Goal: Information Seeking & Learning: Learn about a topic

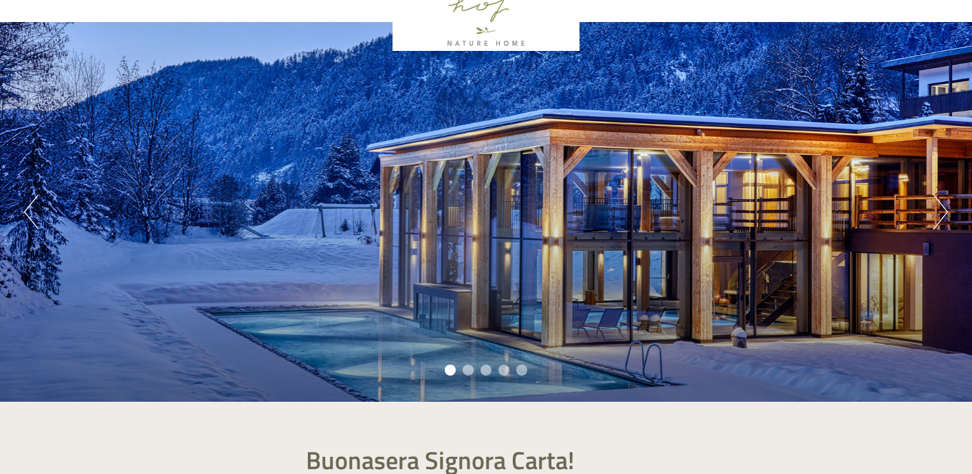
scroll to position [89, 0]
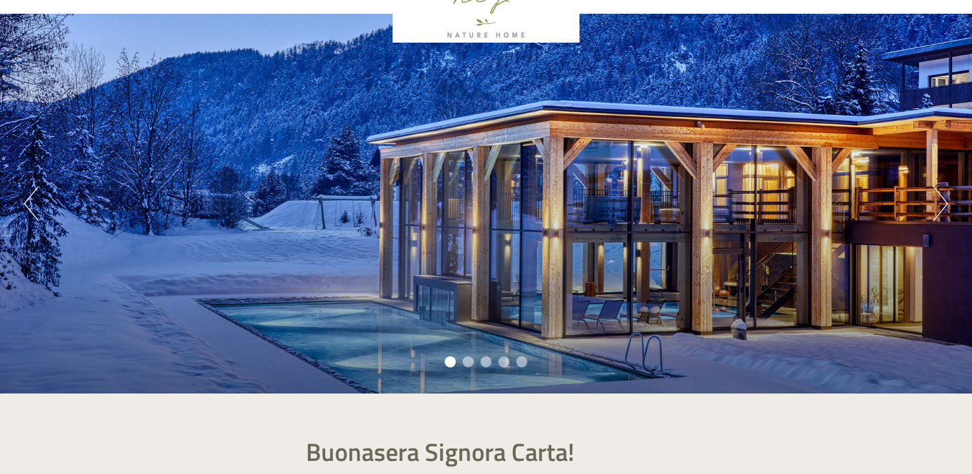
click at [468, 360] on li "2" at bounding box center [468, 361] width 11 height 11
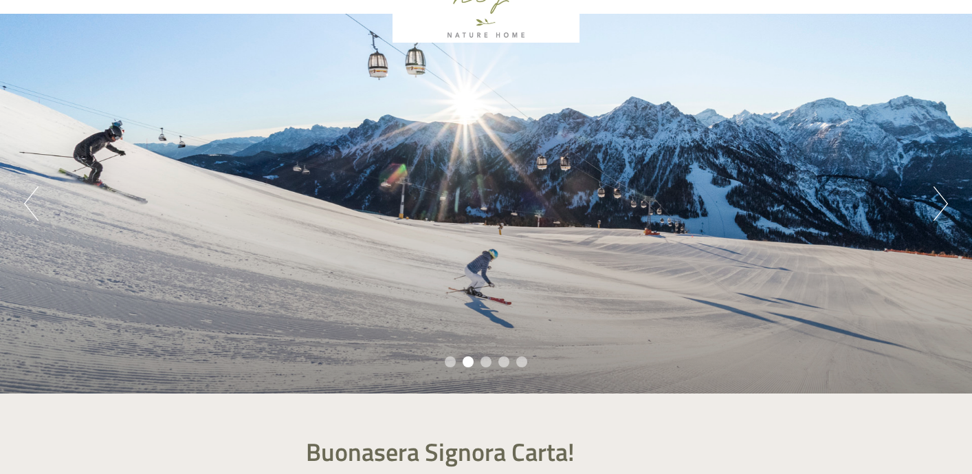
click at [491, 366] on ul "1 2 3 4 5" at bounding box center [486, 364] width 972 height 16
click at [494, 363] on ul "1 2 3 4 5" at bounding box center [486, 364] width 972 height 16
click at [504, 363] on li "4" at bounding box center [504, 361] width 11 height 11
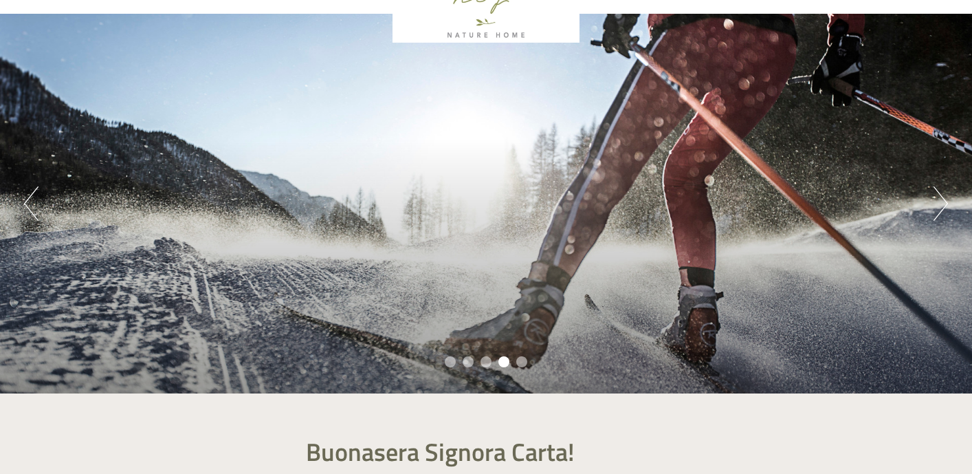
click at [519, 364] on li "5" at bounding box center [521, 361] width 11 height 11
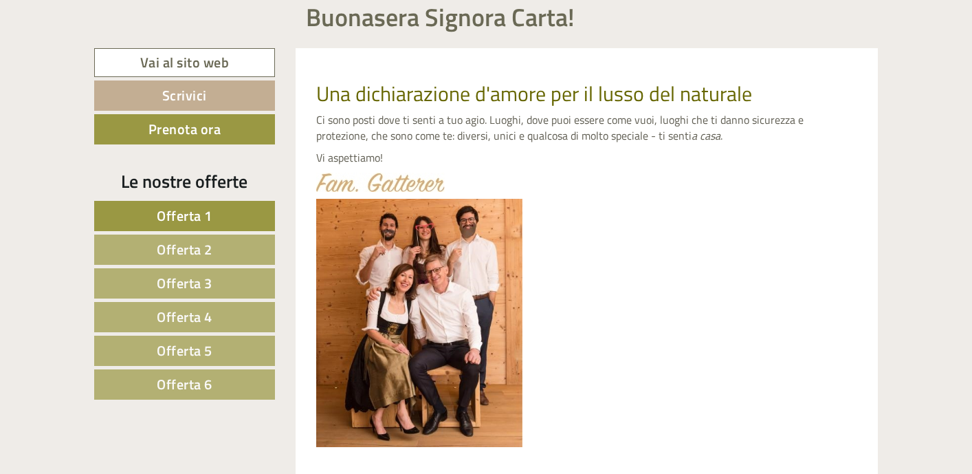
scroll to position [525, 0]
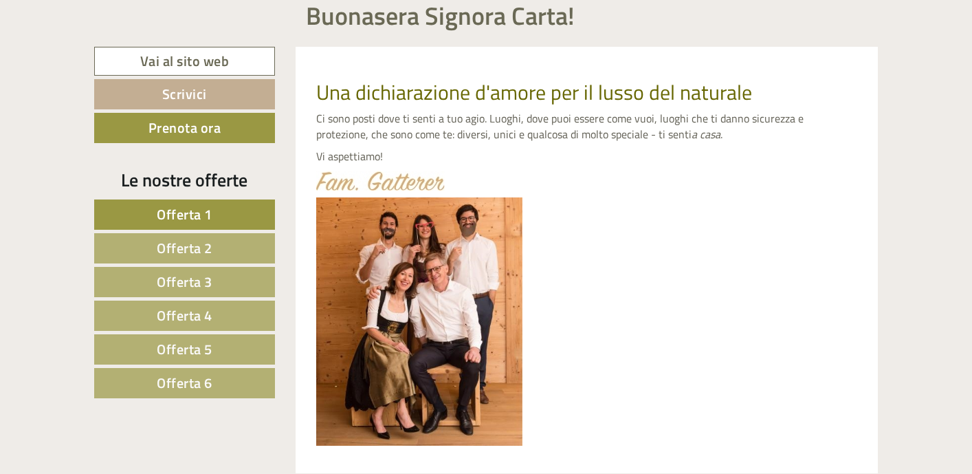
click at [203, 349] on span "Offerta 5" at bounding box center [185, 348] width 56 height 21
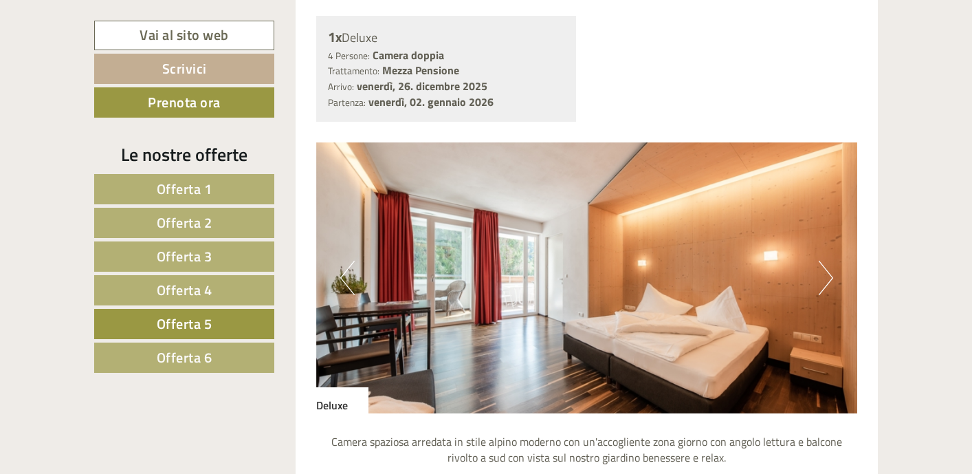
scroll to position [1100, 0]
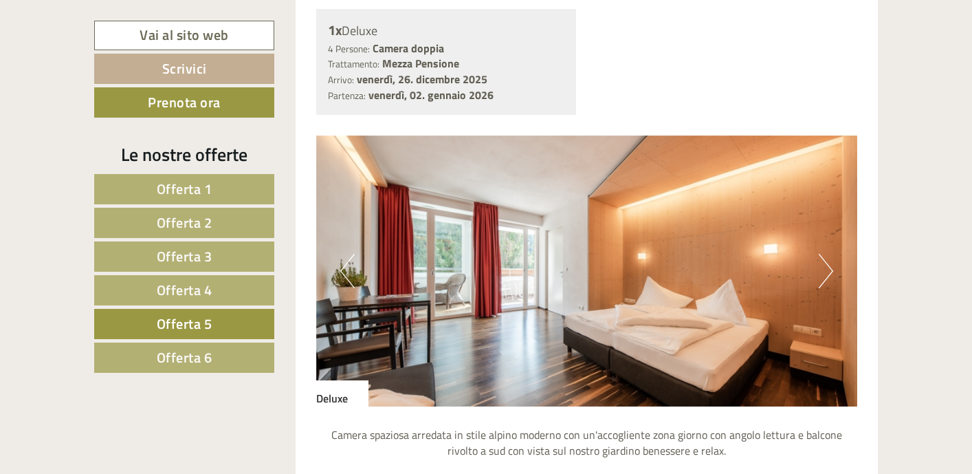
click at [836, 264] on img at bounding box center [587, 270] width 542 height 271
click at [824, 273] on button "Next" at bounding box center [826, 271] width 14 height 34
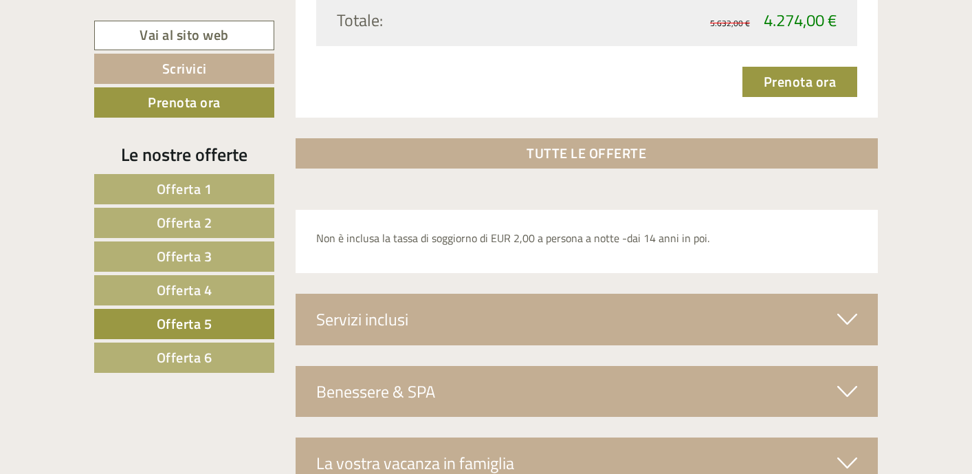
scroll to position [2049, 0]
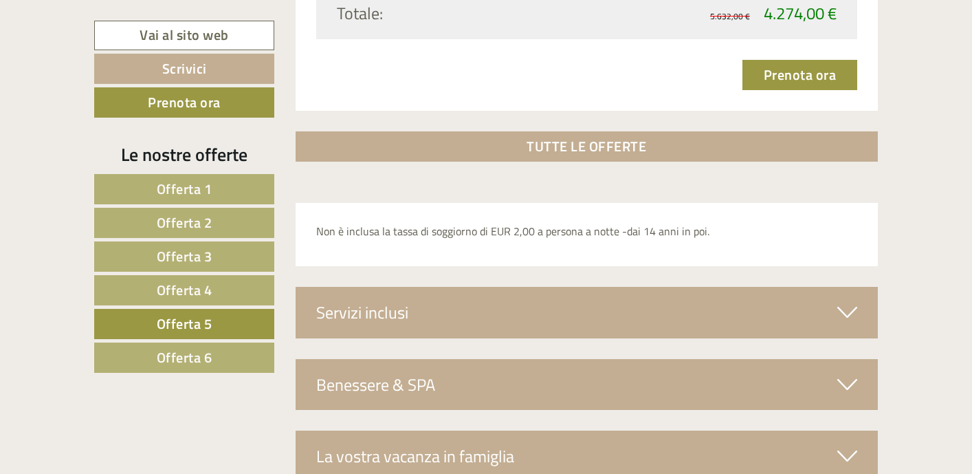
click at [840, 315] on icon at bounding box center [848, 312] width 20 height 23
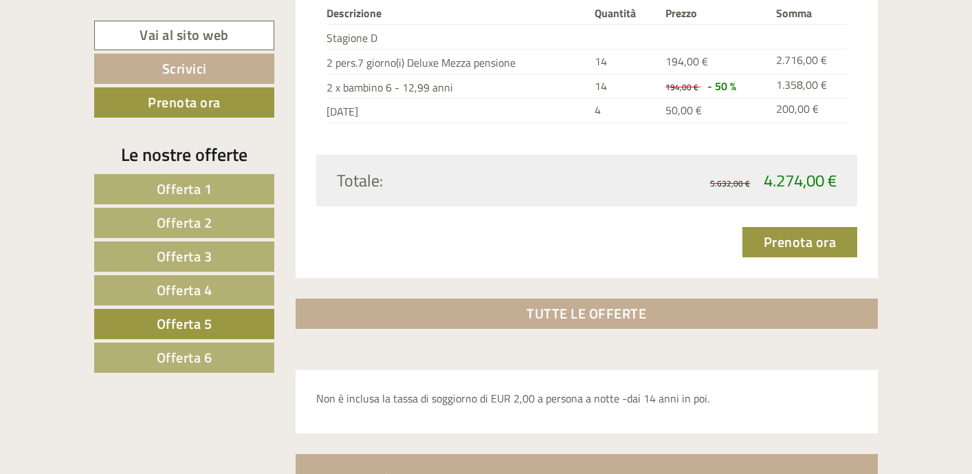
scroll to position [1878, 0]
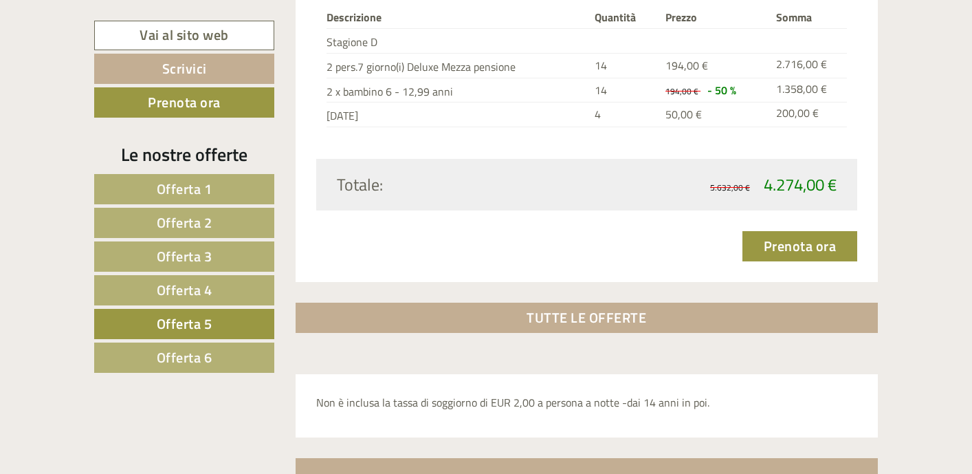
click at [185, 295] on span "Offerta 4" at bounding box center [185, 289] width 56 height 21
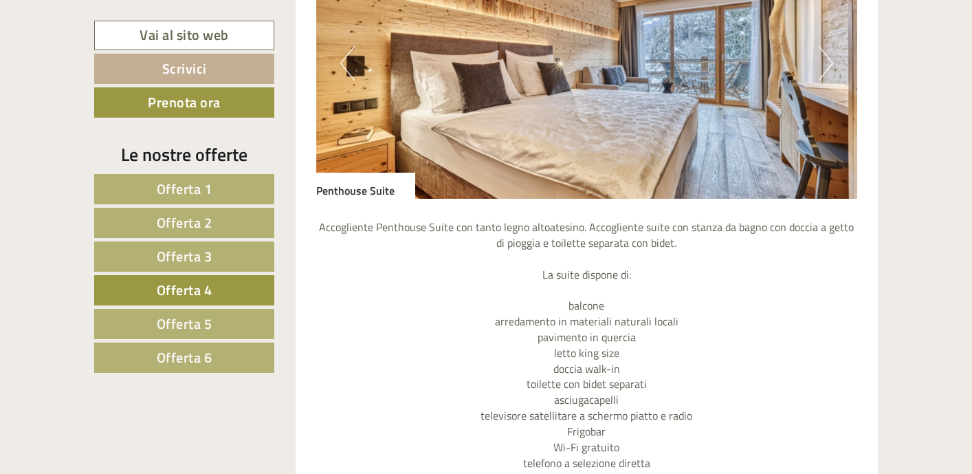
scroll to position [1307, 0]
click at [240, 259] on link "Offerta 3" at bounding box center [184, 256] width 180 height 30
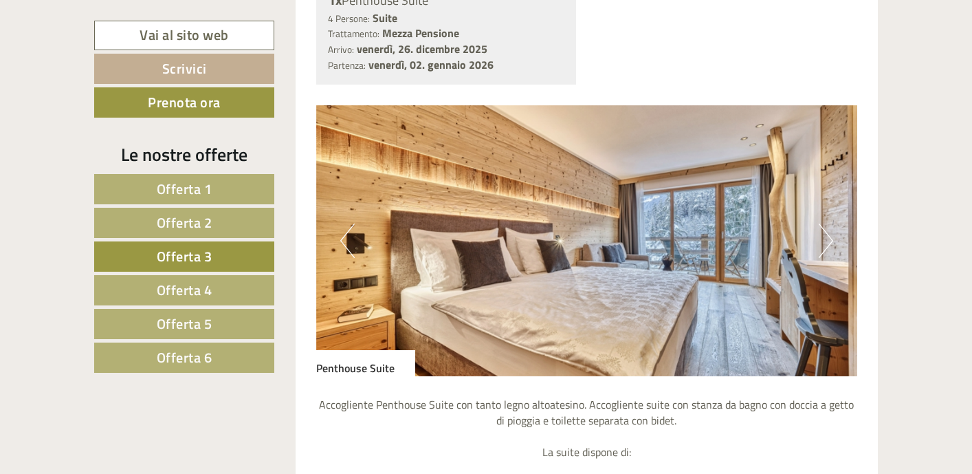
scroll to position [1132, 0]
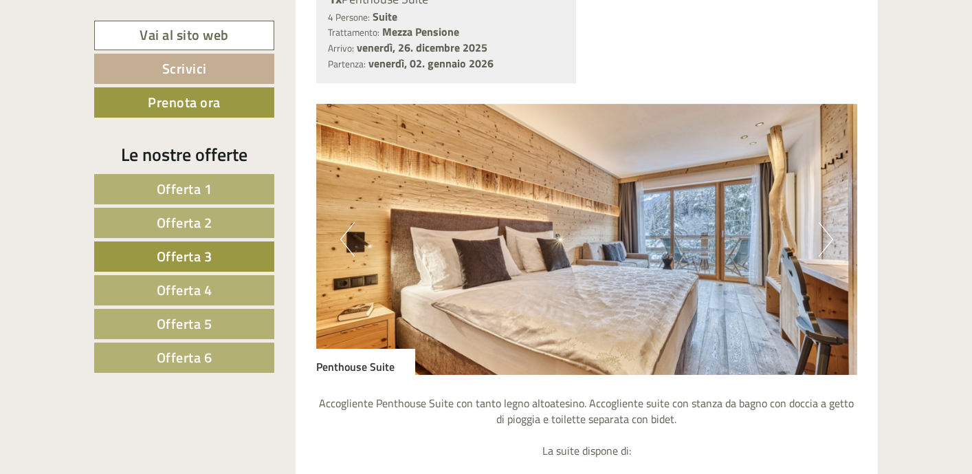
click at [824, 237] on button "Next" at bounding box center [826, 239] width 14 height 34
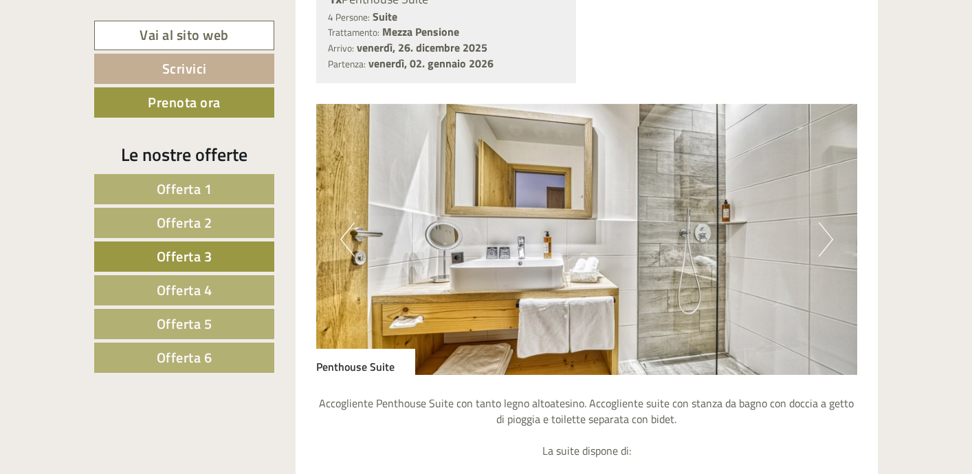
click at [824, 237] on button "Next" at bounding box center [826, 239] width 14 height 34
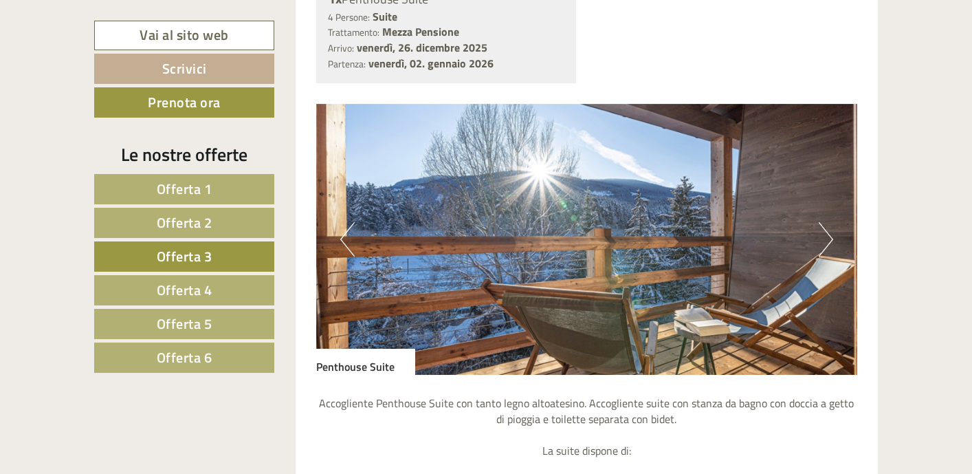
click at [824, 237] on button "Next" at bounding box center [826, 239] width 14 height 34
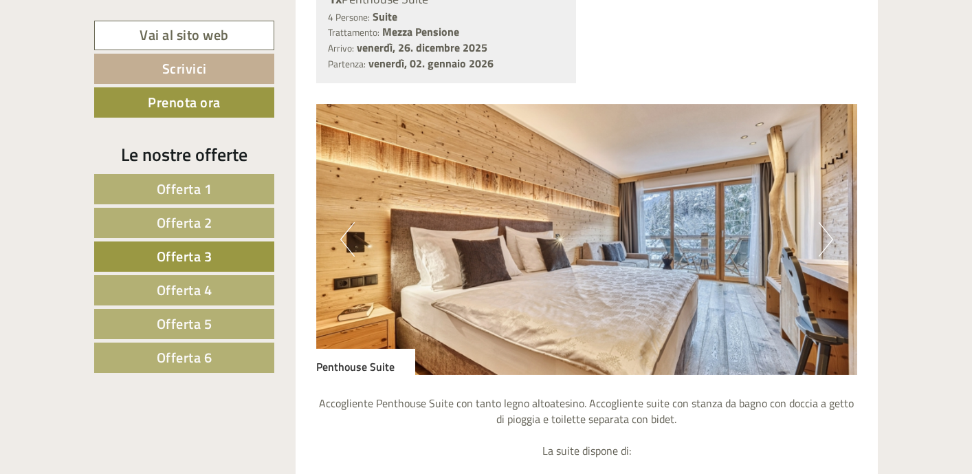
click at [824, 237] on button "Next" at bounding box center [826, 239] width 14 height 34
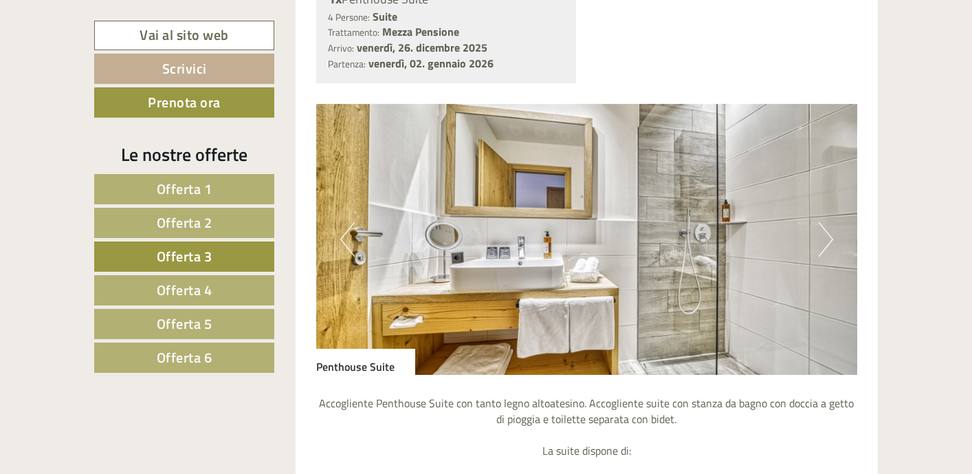
click at [824, 237] on button "Next" at bounding box center [826, 239] width 14 height 34
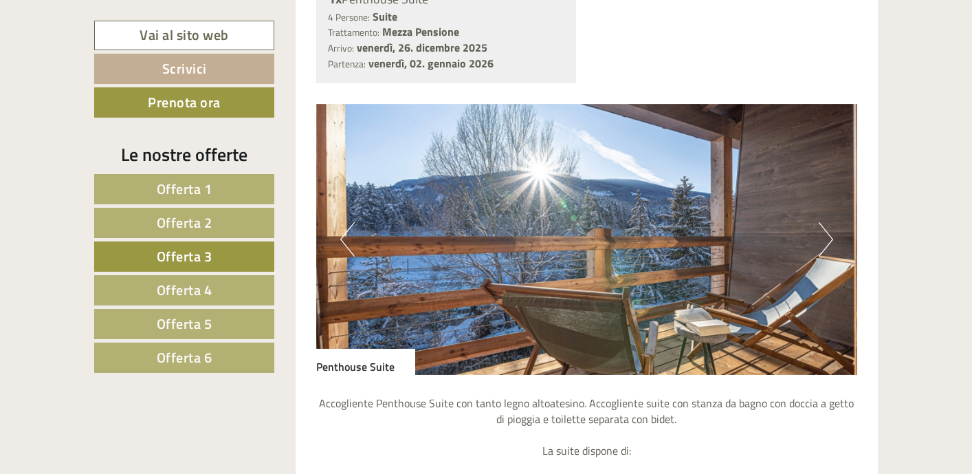
click at [824, 237] on button "Next" at bounding box center [826, 239] width 14 height 34
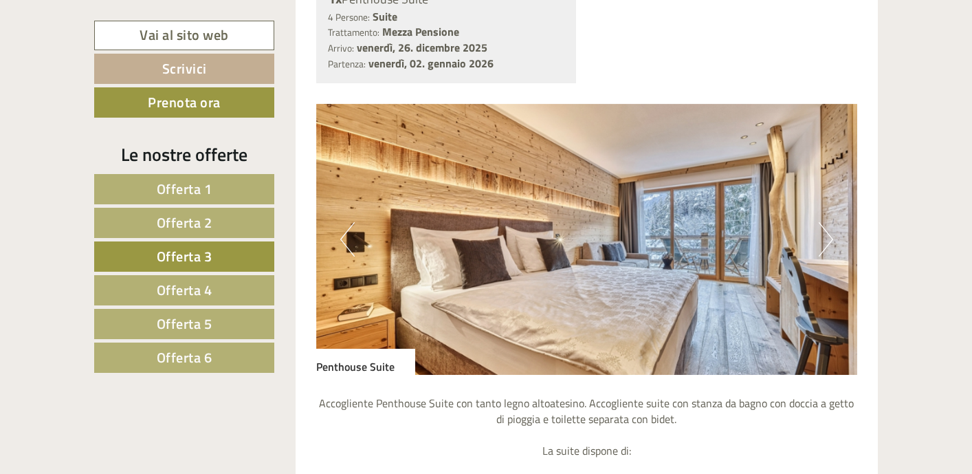
click at [824, 235] on button "Next" at bounding box center [826, 239] width 14 height 34
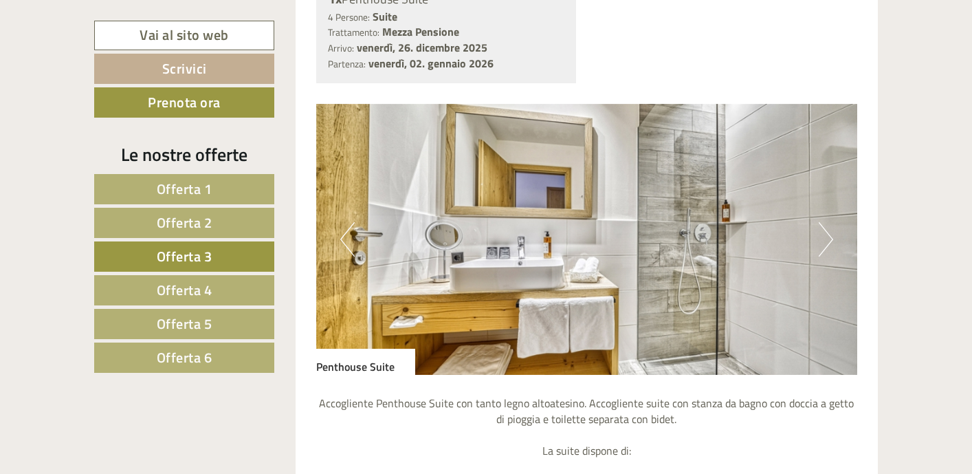
click at [824, 235] on button "Next" at bounding box center [826, 239] width 14 height 34
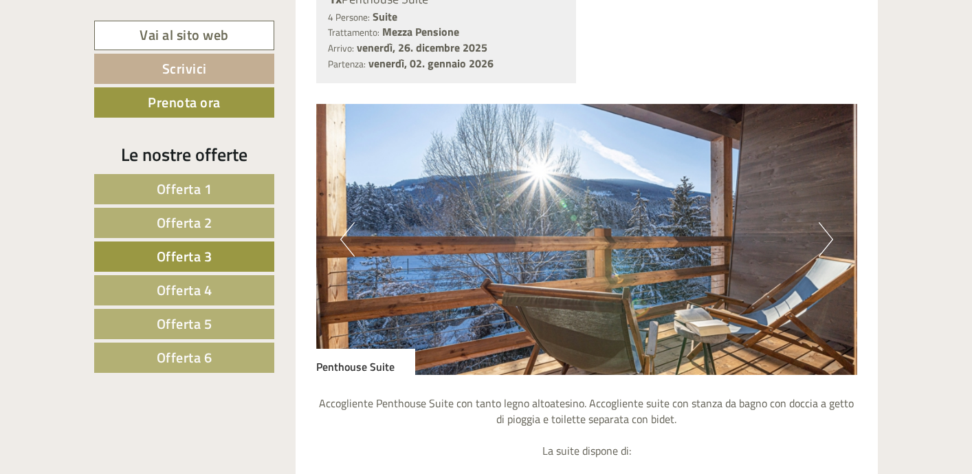
click at [224, 226] on link "Offerta 2" at bounding box center [184, 223] width 180 height 30
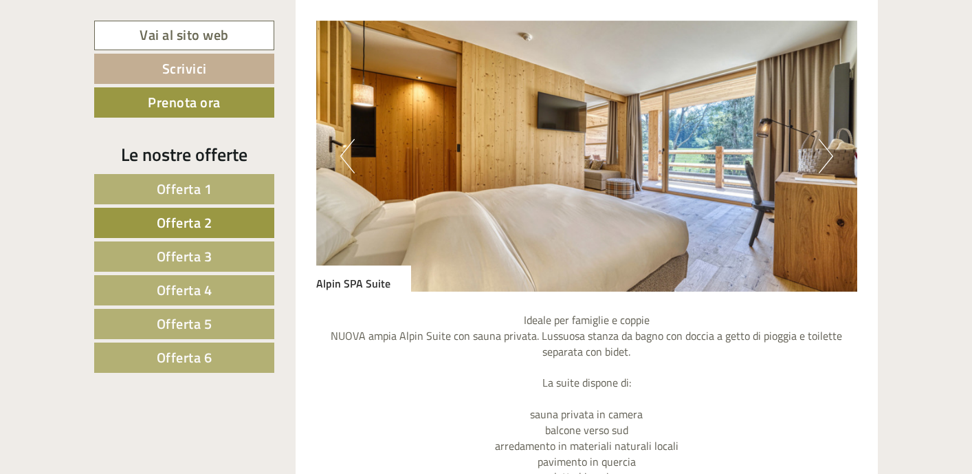
scroll to position [1214, 0]
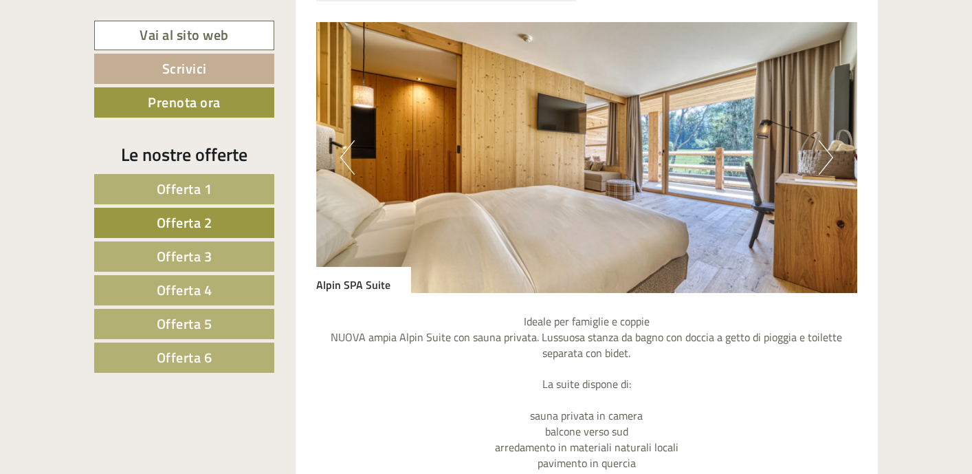
click at [832, 156] on button "Next" at bounding box center [826, 157] width 14 height 34
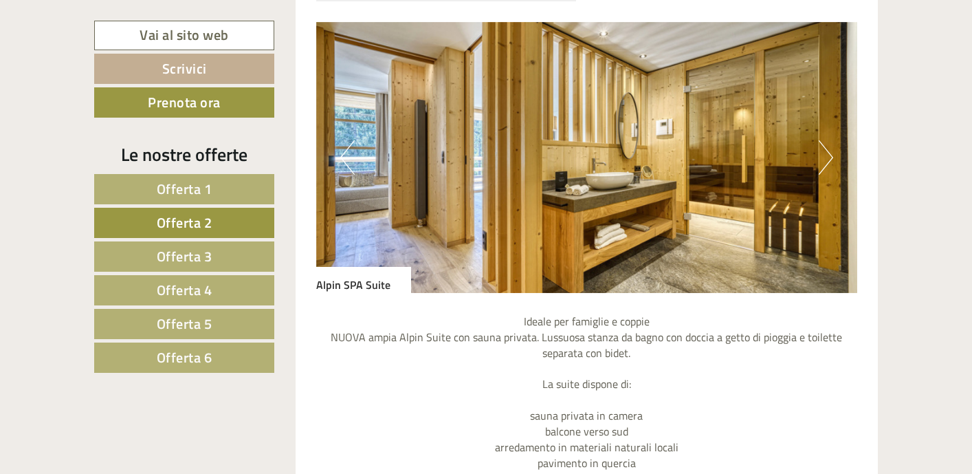
click at [832, 156] on button "Next" at bounding box center [826, 157] width 14 height 34
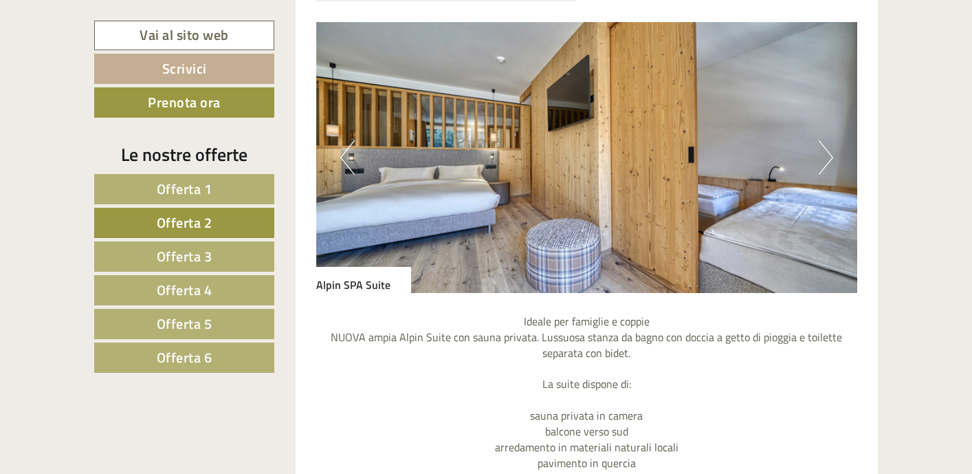
click at [832, 156] on button "Next" at bounding box center [826, 157] width 14 height 34
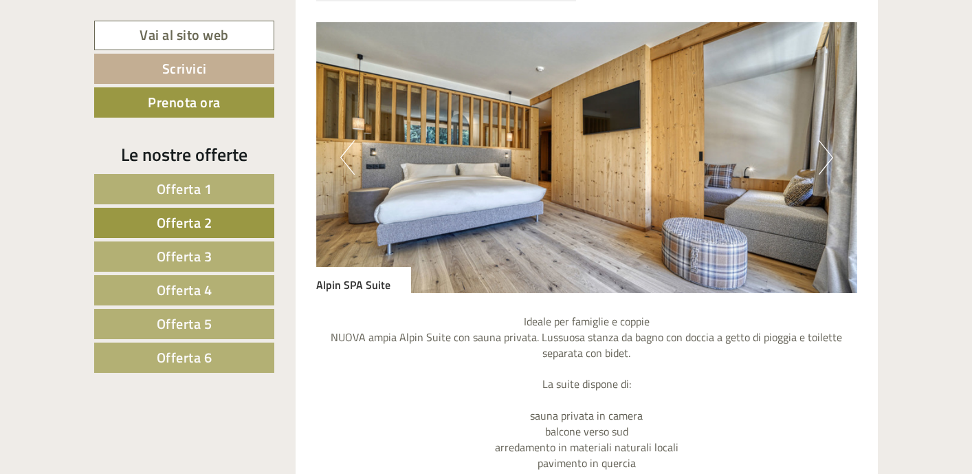
click at [832, 156] on button "Next" at bounding box center [826, 157] width 14 height 34
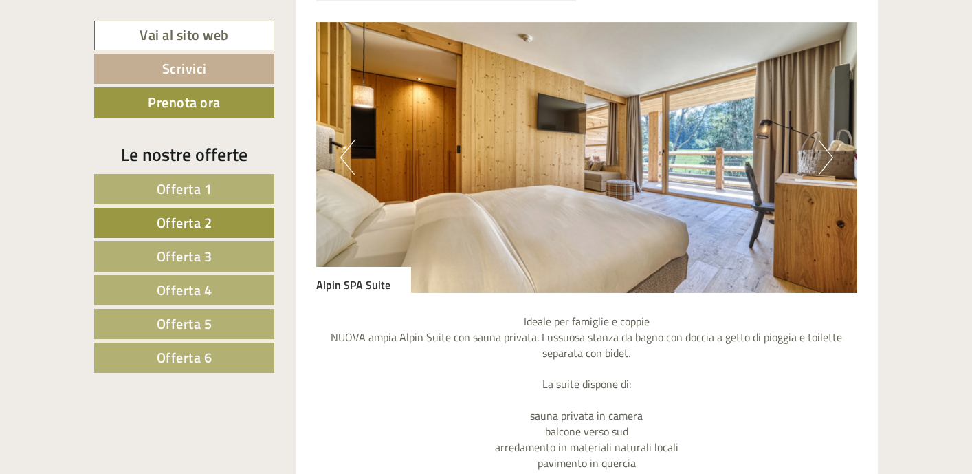
click at [832, 157] on button "Next" at bounding box center [826, 157] width 14 height 34
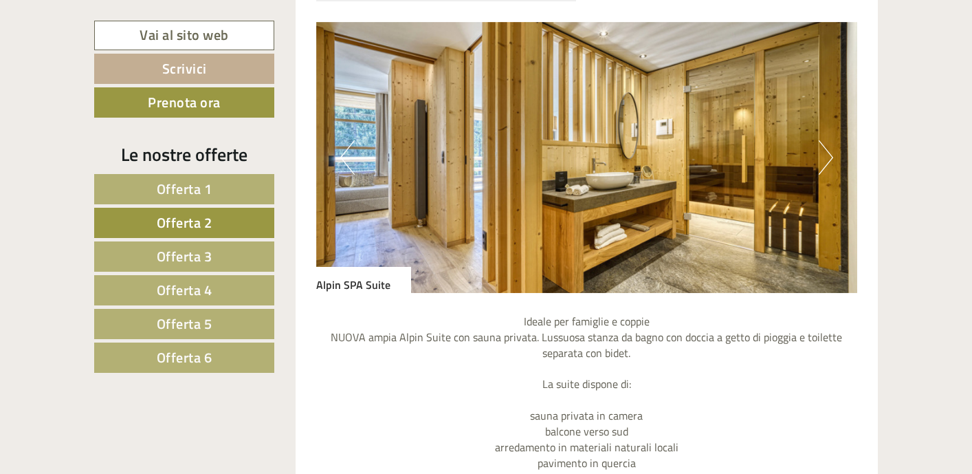
click at [832, 157] on button "Next" at bounding box center [826, 157] width 14 height 34
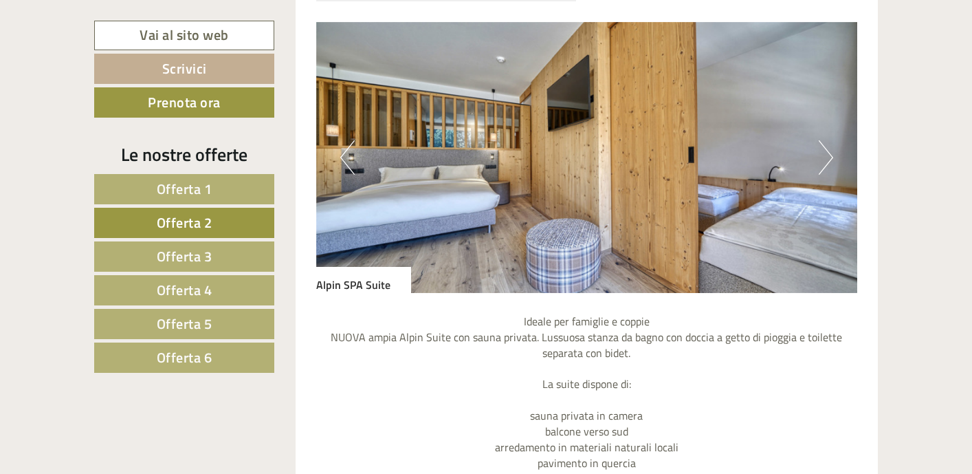
click at [832, 157] on button "Next" at bounding box center [826, 157] width 14 height 34
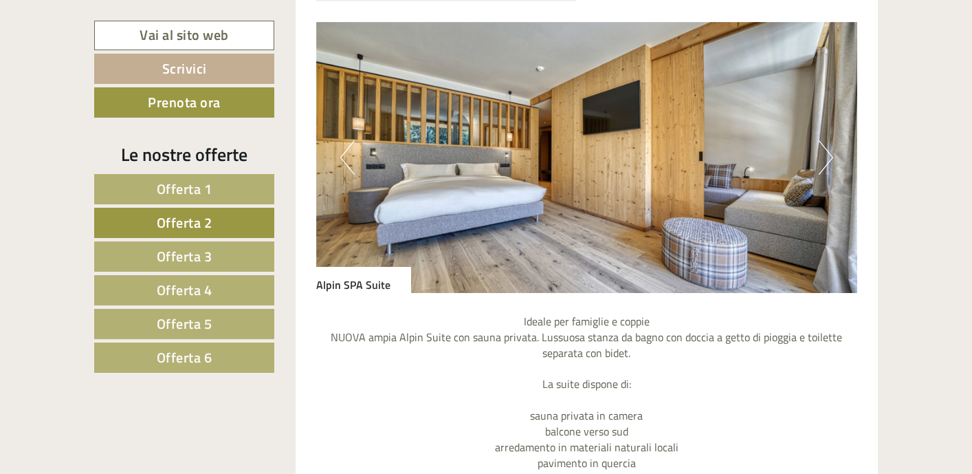
click at [832, 157] on button "Next" at bounding box center [826, 157] width 14 height 34
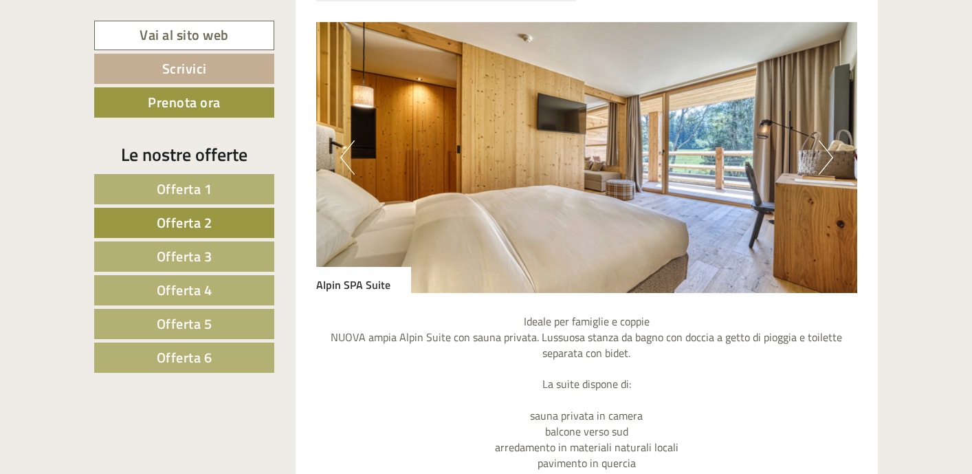
click at [195, 195] on span "Offerta 1" at bounding box center [185, 188] width 56 height 21
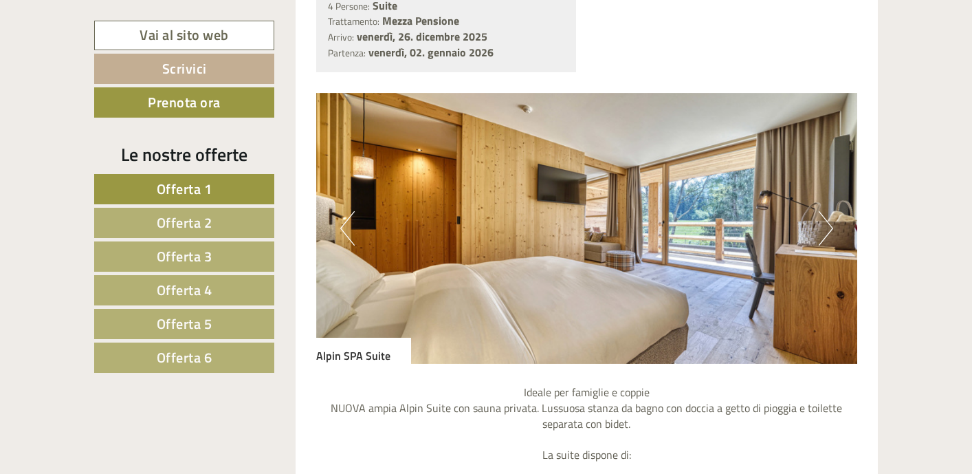
scroll to position [1133, 0]
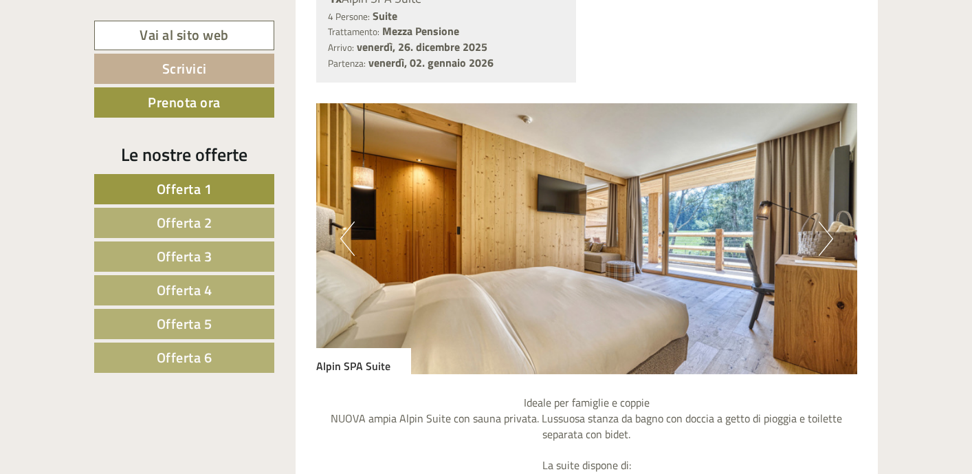
click at [818, 241] on img at bounding box center [587, 238] width 542 height 271
click at [827, 241] on button "Next" at bounding box center [826, 238] width 14 height 34
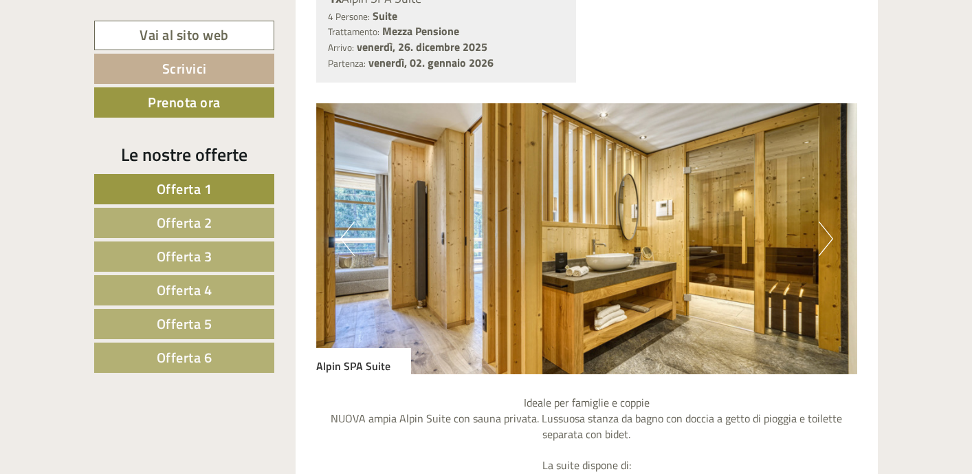
click at [826, 241] on button "Next" at bounding box center [826, 238] width 14 height 34
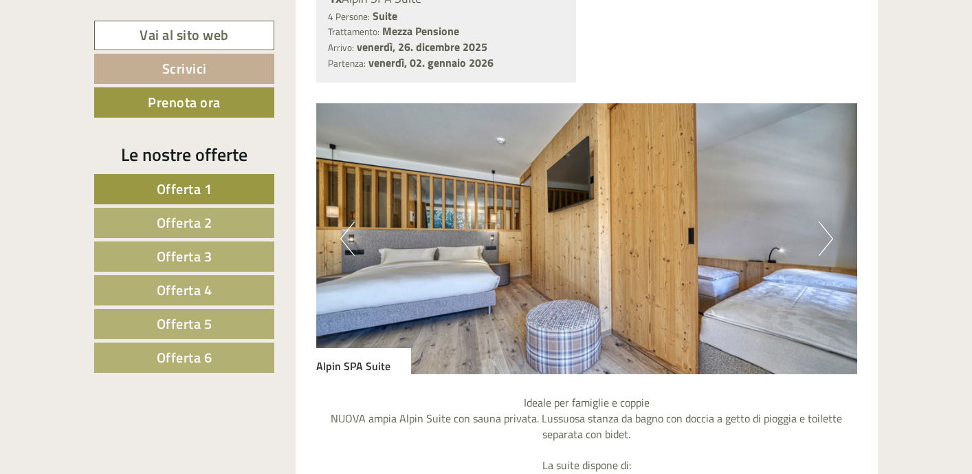
click at [825, 241] on button "Next" at bounding box center [826, 238] width 14 height 34
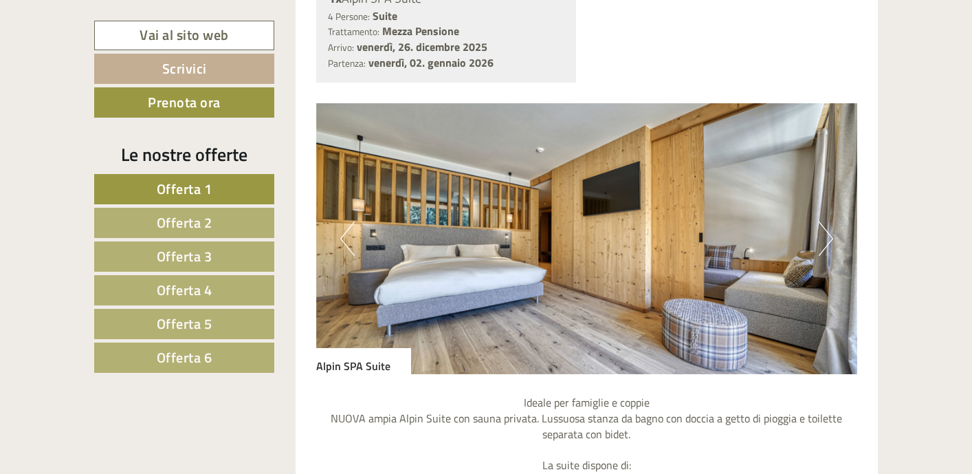
click at [825, 241] on button "Next" at bounding box center [826, 238] width 14 height 34
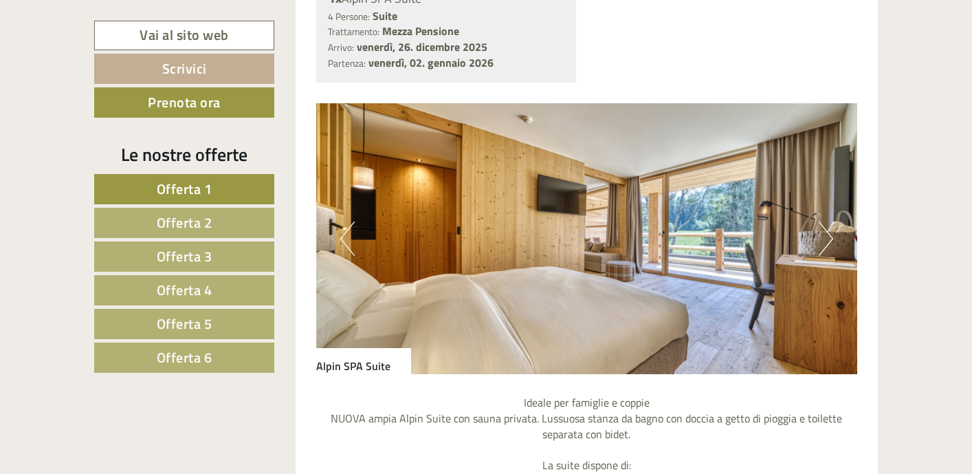
click at [825, 241] on button "Next" at bounding box center [826, 238] width 14 height 34
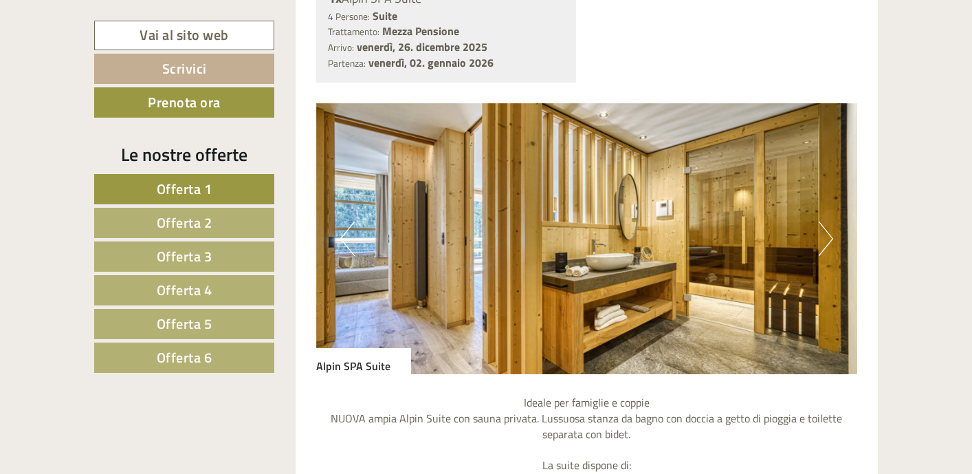
click at [824, 241] on button "Next" at bounding box center [826, 238] width 14 height 34
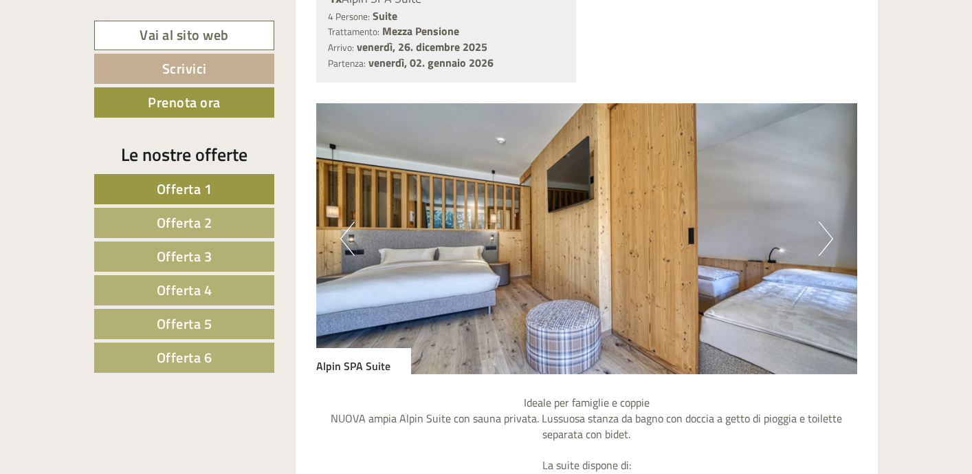
click at [823, 243] on button "Next" at bounding box center [826, 238] width 14 height 34
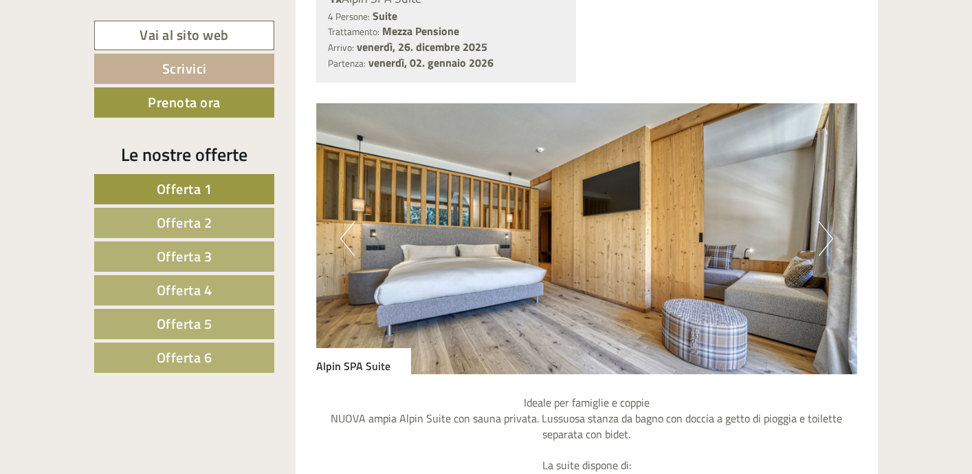
click at [823, 243] on button "Next" at bounding box center [826, 238] width 14 height 34
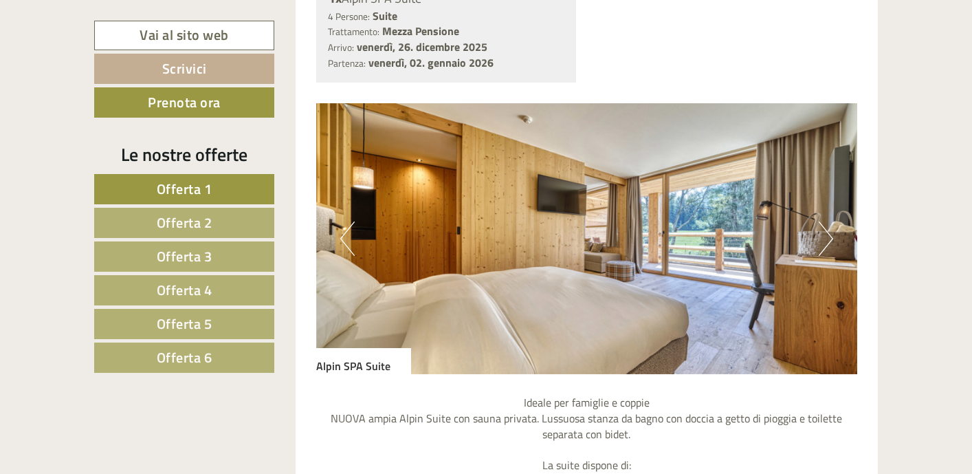
click at [823, 245] on button "Next" at bounding box center [826, 238] width 14 height 34
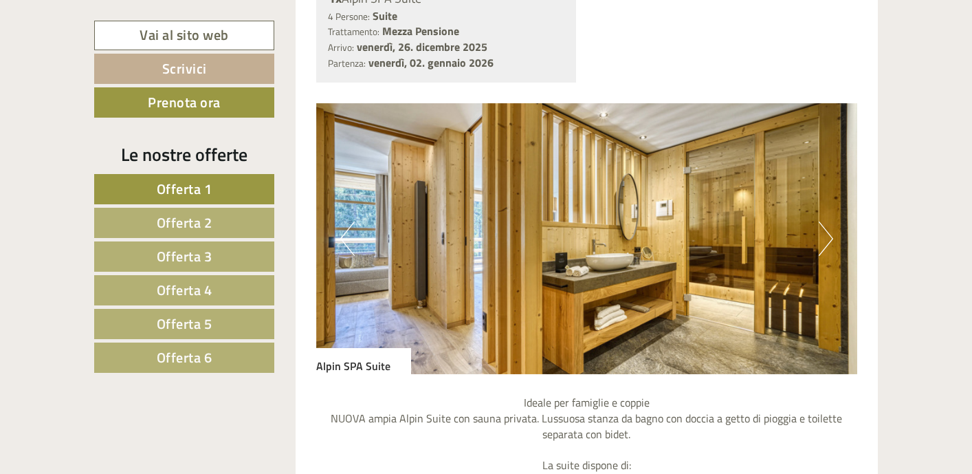
click at [822, 246] on button "Next" at bounding box center [826, 238] width 14 height 34
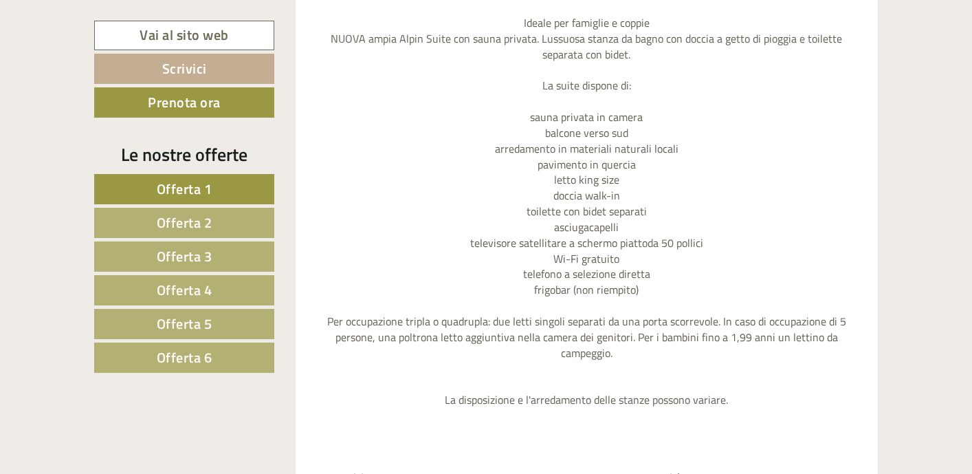
scroll to position [1511, 0]
